Goal: Task Accomplishment & Management: Manage account settings

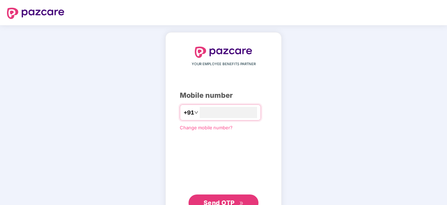
type input "**********"
click at [214, 196] on button "Send OTP" at bounding box center [223, 202] width 70 height 17
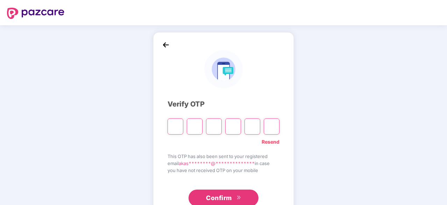
type input "*"
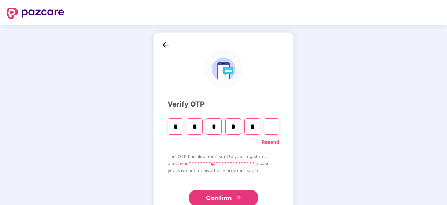
type input "*"
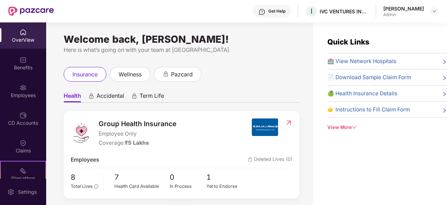
click at [290, 62] on div "Welcome back, [PERSON_NAME]! Here is what’s going on with your team at Pazcare …" at bounding box center [179, 117] width 267 height 191
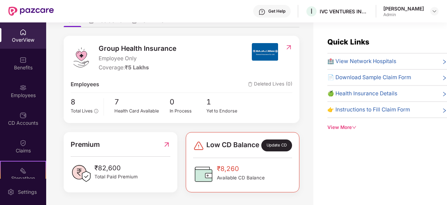
click at [273, 147] on div "Update CD" at bounding box center [276, 145] width 31 height 12
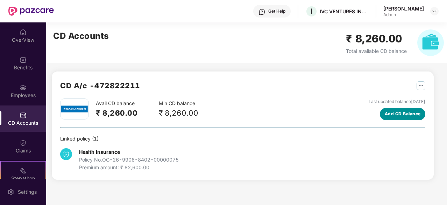
click at [399, 113] on span "Add CD Balance" at bounding box center [403, 114] width 36 height 7
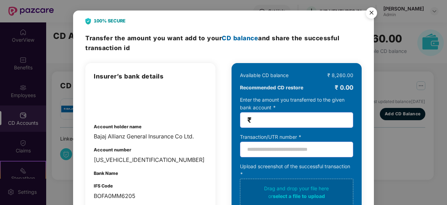
click at [271, 122] on input "number" at bounding box center [299, 120] width 93 height 8
click at [371, 13] on img "Close" at bounding box center [372, 14] width 20 height 20
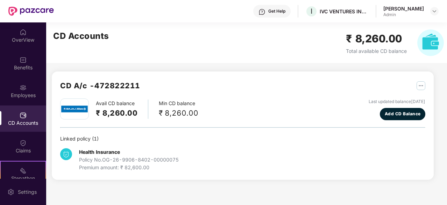
click at [227, 85] on div "CD A/c - 472822211" at bounding box center [242, 89] width 365 height 19
click at [22, 36] on div "OverView" at bounding box center [23, 39] width 46 height 7
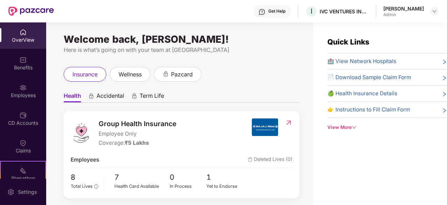
click at [237, 84] on div "Health Accidental Term Life Group Health Insurance Employee Only Coverage: ₹5 L…" at bounding box center [182, 173] width 236 height 185
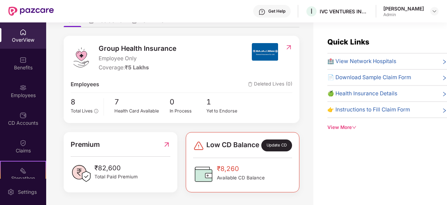
scroll to position [80, 0]
click at [275, 144] on div "Update CD" at bounding box center [276, 145] width 31 height 12
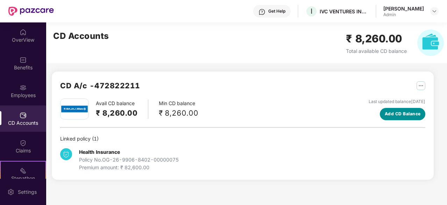
click at [397, 114] on span "Add CD Balance" at bounding box center [403, 114] width 36 height 7
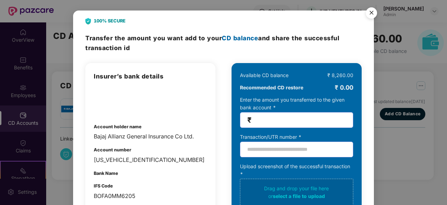
click at [162, 128] on div "Account holder name Bajaj Allianz General Insurance Co Ltd." at bounding box center [150, 132] width 113 height 18
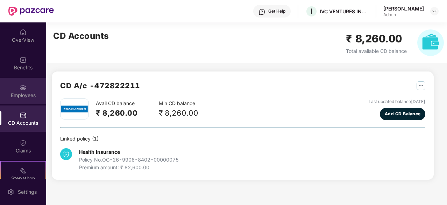
click at [21, 95] on div "Employees" at bounding box center [23, 95] width 46 height 7
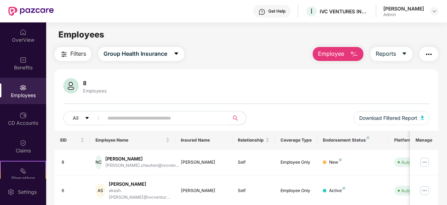
click at [221, 81] on div "8 Employees" at bounding box center [246, 86] width 366 height 17
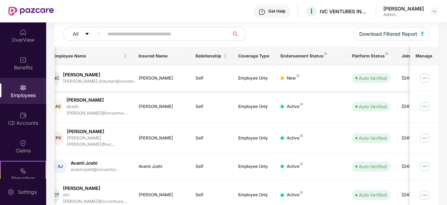
scroll to position [0, 43]
click at [79, 73] on div "[PERSON_NAME]" at bounding box center [98, 74] width 73 height 7
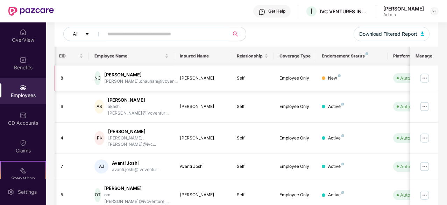
scroll to position [0, 0]
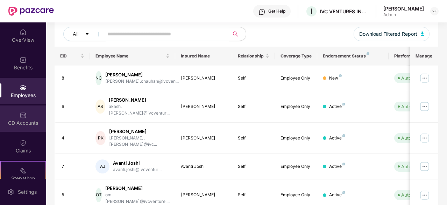
click at [24, 120] on div "CD Accounts" at bounding box center [23, 122] width 46 height 7
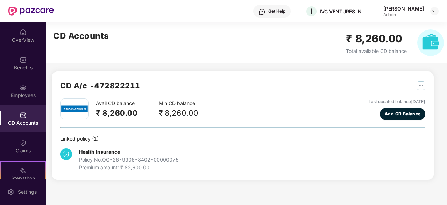
click at [211, 109] on div "Avail CD balance ₹ 8,260.00 Min CD balance ₹ 8,260.00 Last updated balance [DAT…" at bounding box center [242, 109] width 365 height 22
click at [21, 66] on div "Benefits" at bounding box center [23, 67] width 46 height 7
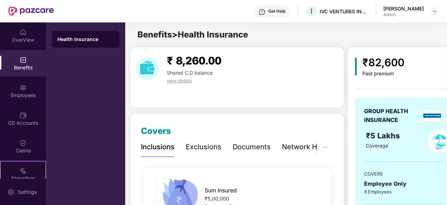
click at [276, 92] on div "₹ 8,260.00 Shared C.D balance view details" at bounding box center [237, 77] width 214 height 61
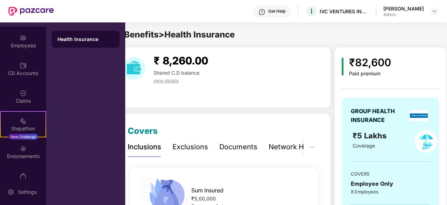
scroll to position [65, 0]
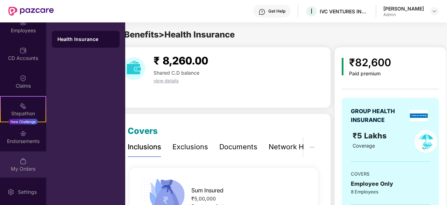
click at [20, 167] on div "My Orders" at bounding box center [23, 168] width 46 height 7
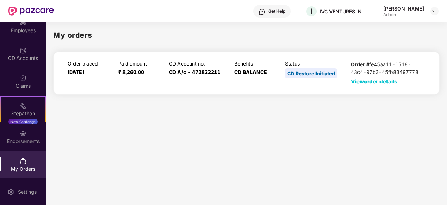
click at [374, 81] on span "View order details" at bounding box center [374, 81] width 47 height 7
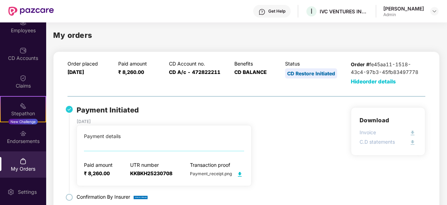
click at [315, 123] on div "Payment Initiated [DATE] Payment details Paid amount ₹ 8,260.00 UTR number KKBK…" at bounding box center [246, 163] width 358 height 113
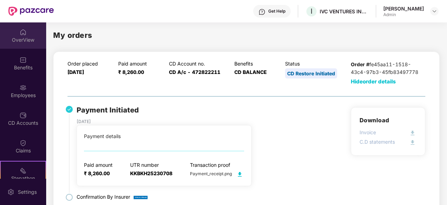
click at [23, 36] on div "OverView" at bounding box center [23, 39] width 46 height 7
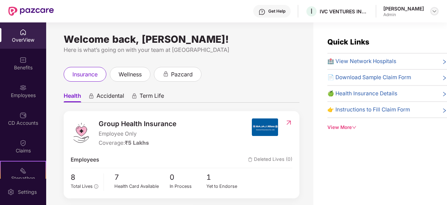
click at [436, 12] on img at bounding box center [435, 11] width 6 height 6
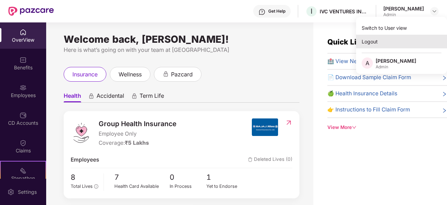
click at [375, 43] on div "Logout" at bounding box center [401, 42] width 91 height 14
